Goal: Task Accomplishment & Management: Manage account settings

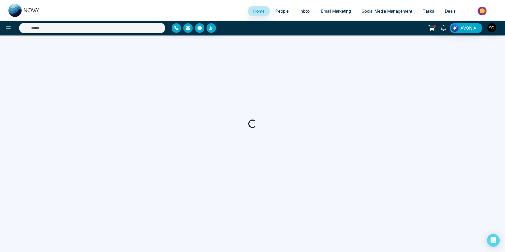
select select "*"
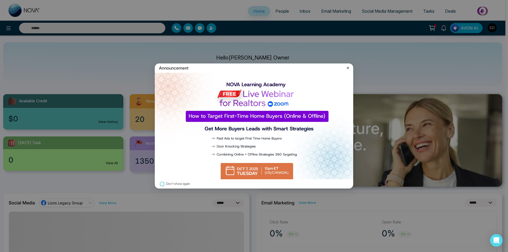
click at [347, 66] on icon at bounding box center [347, 67] width 5 height 5
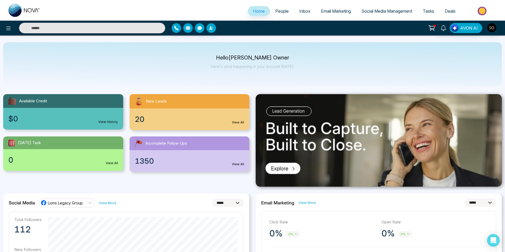
click at [281, 13] on span "People" at bounding box center [281, 10] width 13 height 5
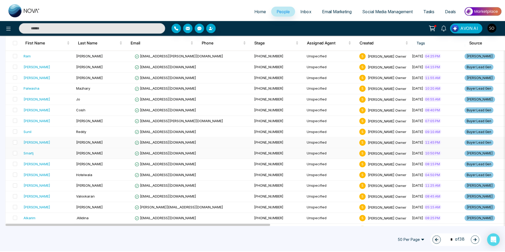
scroll to position [106, 0]
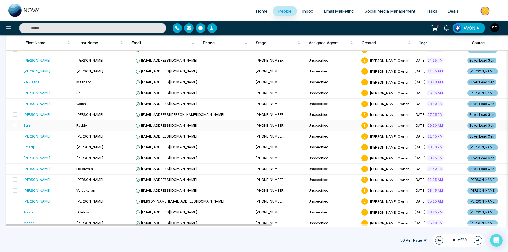
click at [51, 127] on div "Sunil" at bounding box center [48, 125] width 49 height 5
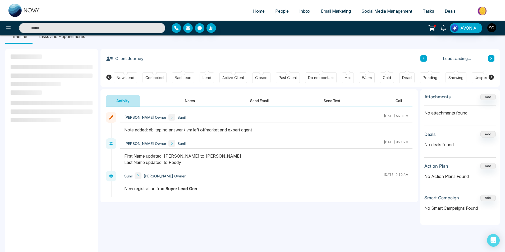
scroll to position [18, 0]
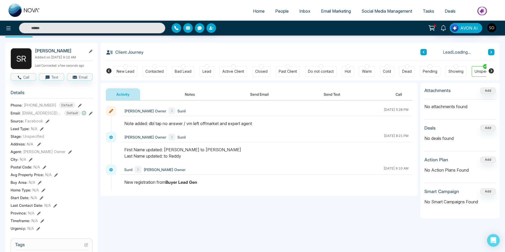
click at [200, 91] on button "Notes" at bounding box center [189, 94] width 31 height 12
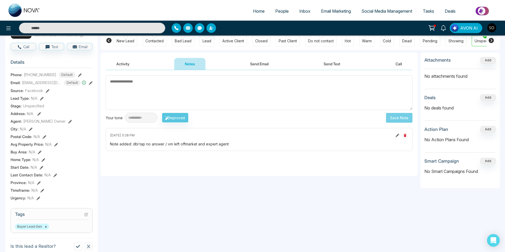
scroll to position [106, 0]
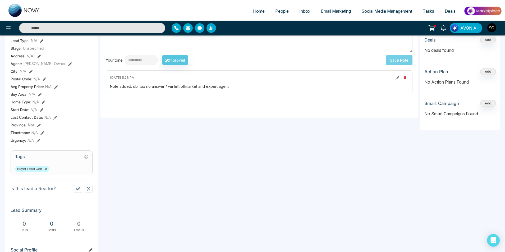
click at [79, 192] on button at bounding box center [78, 189] width 8 height 8
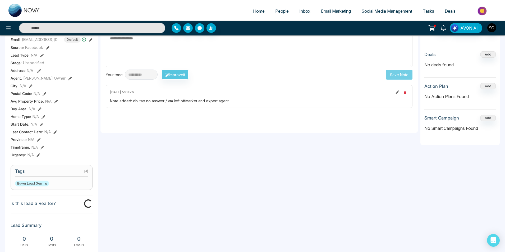
scroll to position [53, 0]
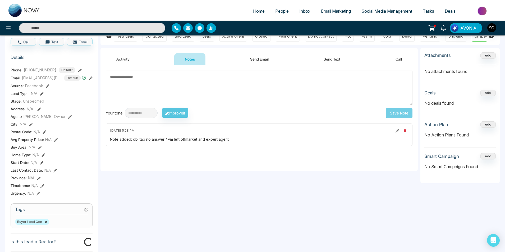
click at [134, 80] on textarea at bounding box center [259, 88] width 307 height 35
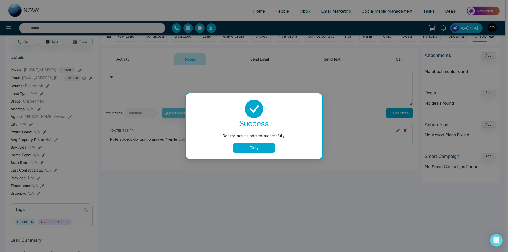
click at [249, 151] on button "Okay" at bounding box center [254, 148] width 42 height 10
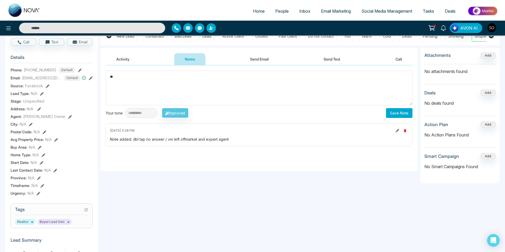
click at [129, 76] on textarea "**" at bounding box center [259, 88] width 307 height 35
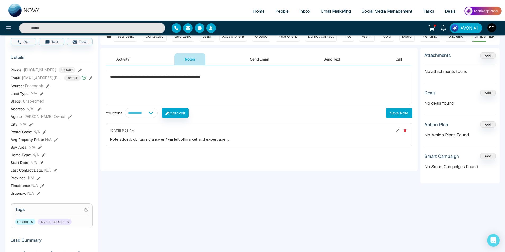
type textarea "**********"
click at [398, 112] on button "Save Note" at bounding box center [399, 113] width 26 height 10
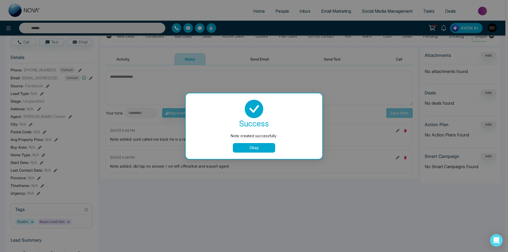
drag, startPoint x: 266, startPoint y: 147, endPoint x: 302, endPoint y: 136, distance: 37.8
click at [266, 147] on button "Okay" at bounding box center [254, 148] width 42 height 10
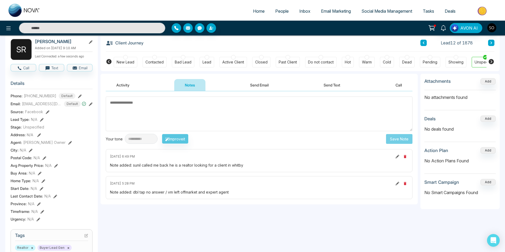
scroll to position [0, 0]
